Goal: Task Accomplishment & Management: Use online tool/utility

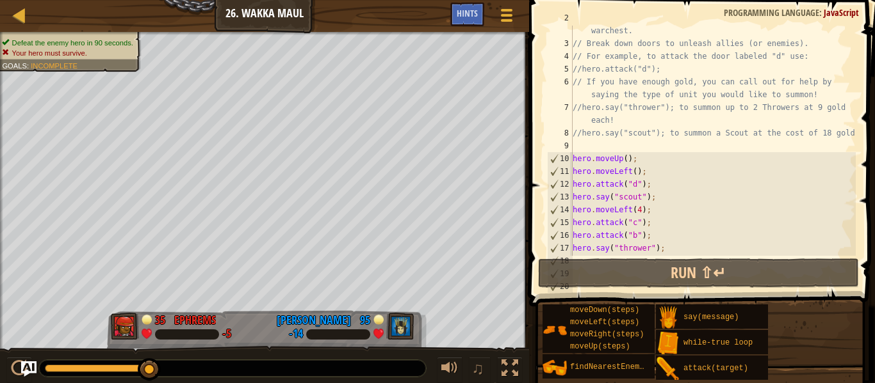
scroll to position [27, 0]
click at [650, 195] on div "// Venture through the maze and pick up gems to fund your warchest. // Break do…" at bounding box center [713, 146] width 286 height 269
type textarea "hero.say("scout");"
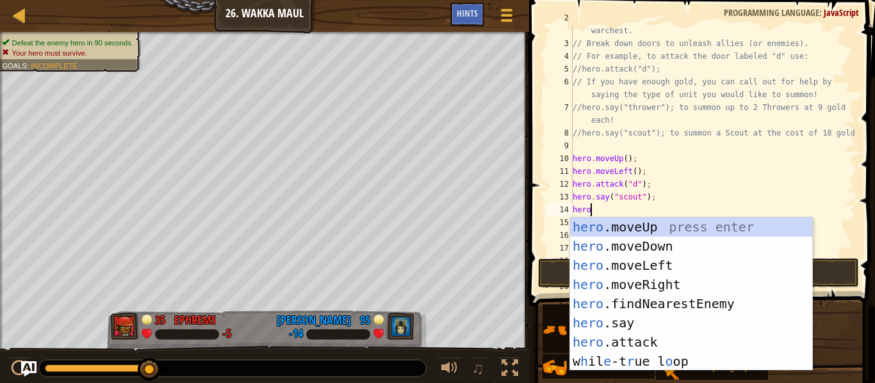
scroll to position [6, 2]
click at [657, 328] on div "hero .moveUp press enter hero .moveDown press enter hero .moveLeft press enter …" at bounding box center [691, 314] width 242 height 192
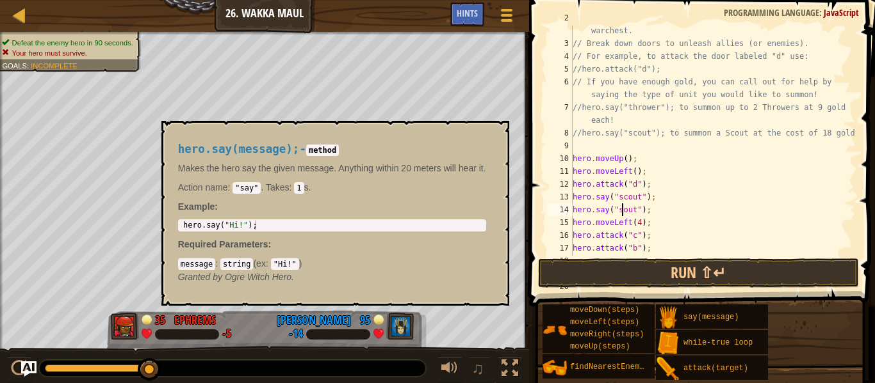
scroll to position [6, 8]
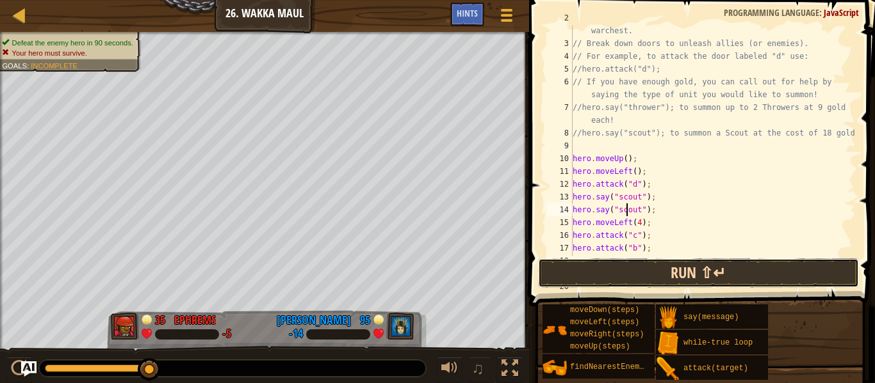
click at [691, 272] on button "Run ⇧↵" at bounding box center [698, 273] width 321 height 29
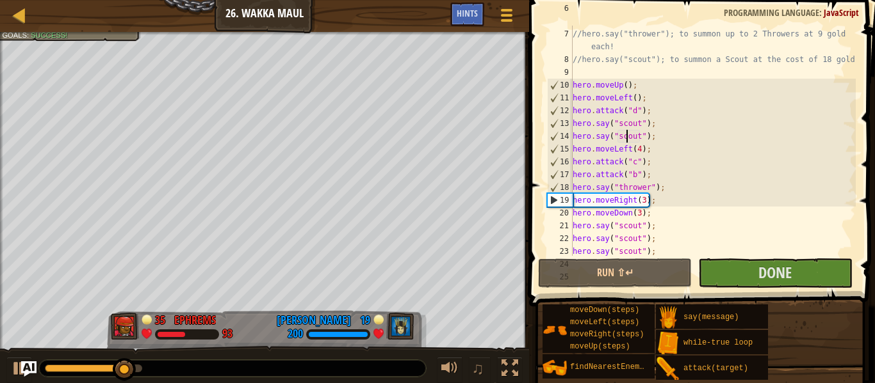
scroll to position [101, 0]
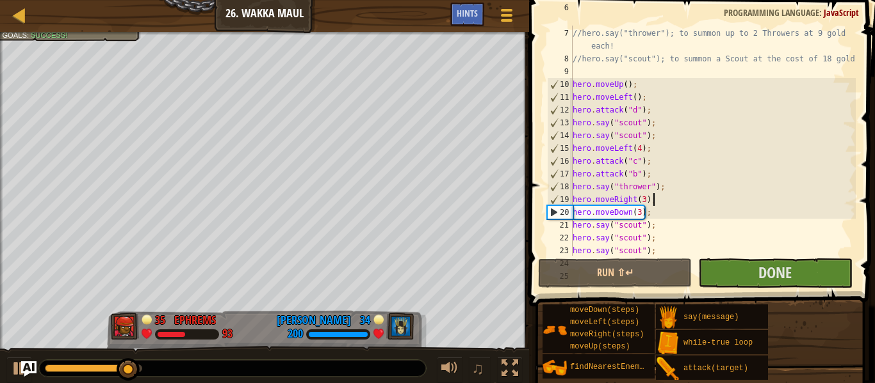
click at [656, 204] on div "// If you have enough gold, you can call out for help by saying the type of uni…" at bounding box center [713, 135] width 286 height 269
type textarea "hero.moveRight(3);"
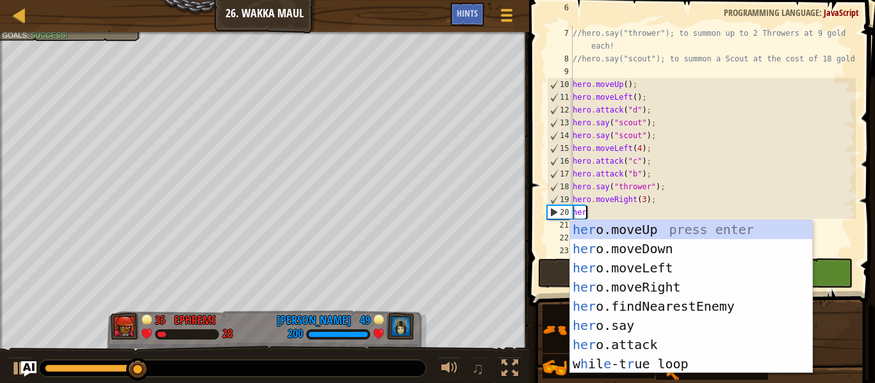
scroll to position [6, 1]
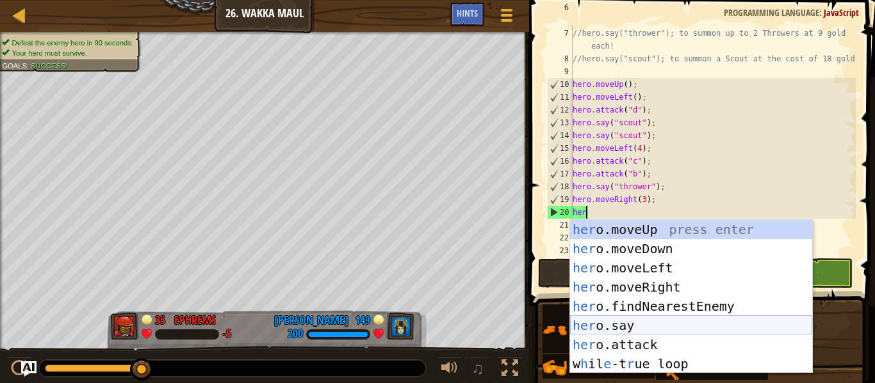
click at [638, 333] on div "her o.moveUp press enter her o.moveDown press enter her o.moveLeft press enter …" at bounding box center [691, 316] width 242 height 192
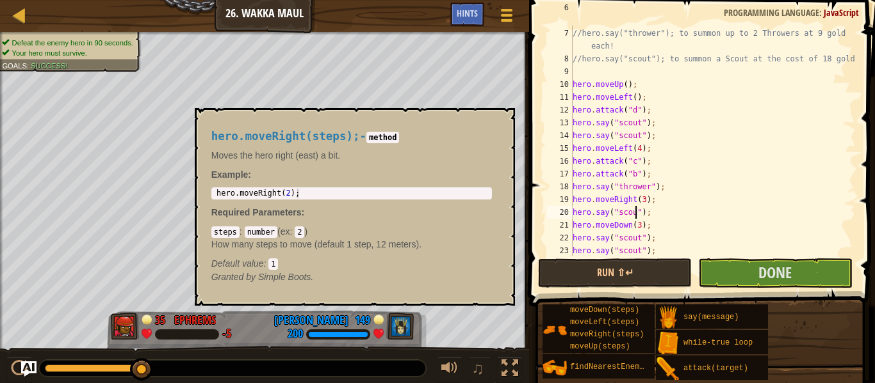
scroll to position [6, 10]
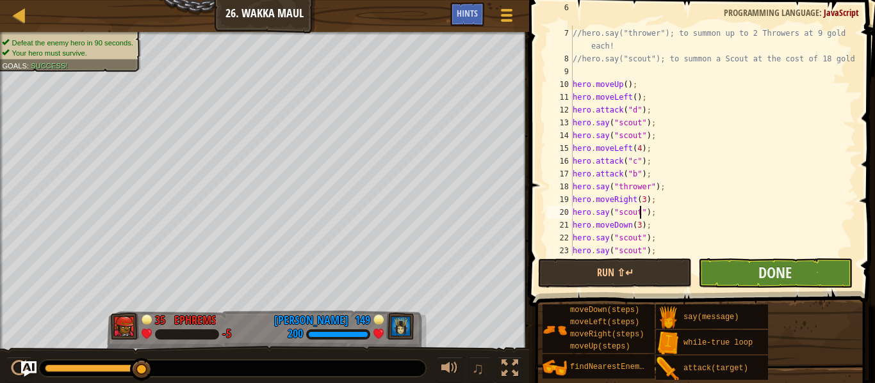
type textarea "hero.say("scout");"
click at [739, 269] on button "Done" at bounding box center [775, 273] width 154 height 29
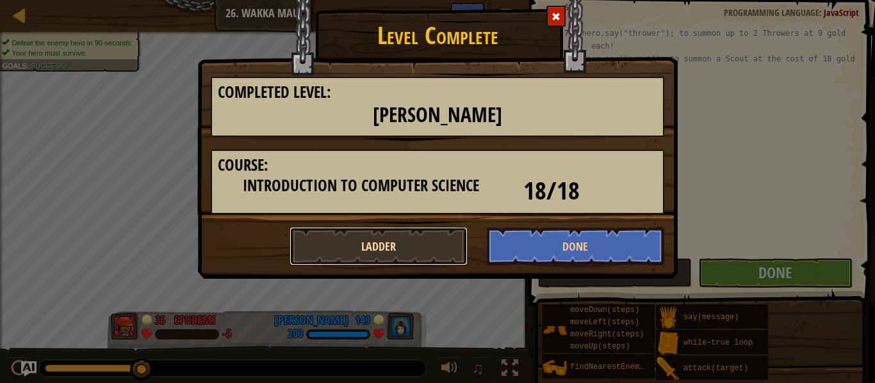
click at [419, 234] on button "Ladder" at bounding box center [378, 246] width 178 height 38
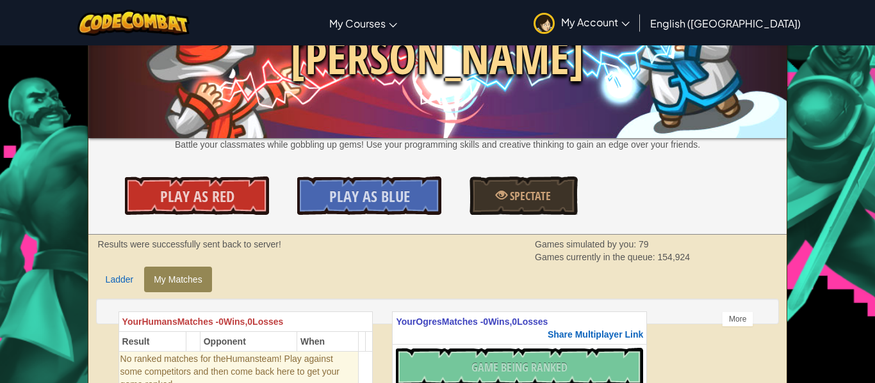
scroll to position [78, 0]
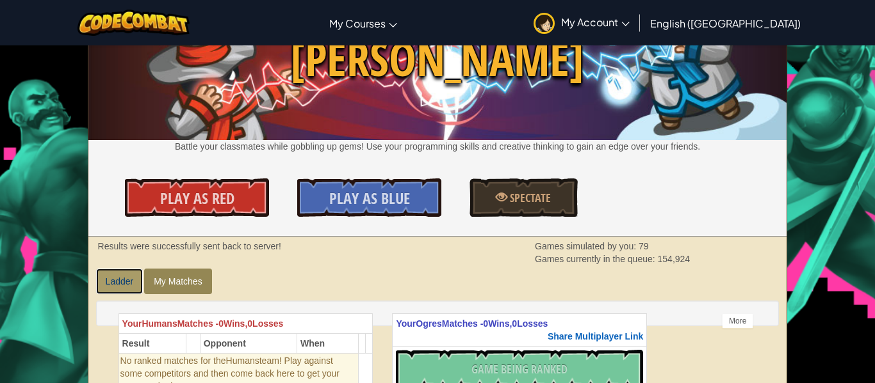
click at [120, 273] on link "Ladder" at bounding box center [119, 282] width 47 height 26
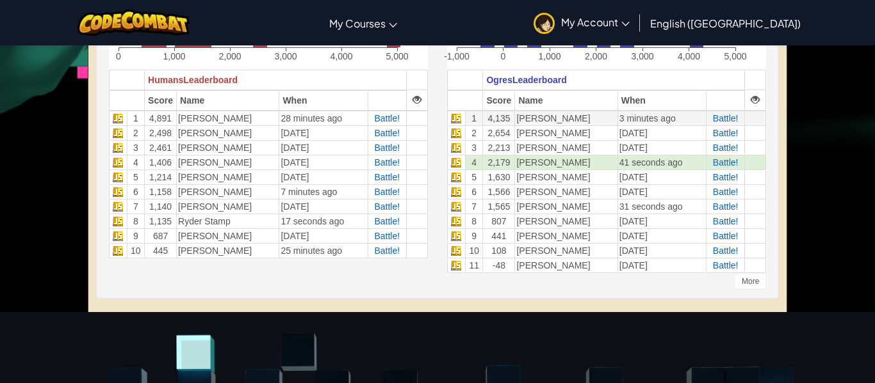
scroll to position [0, 0]
